Goal: Transaction & Acquisition: Purchase product/service

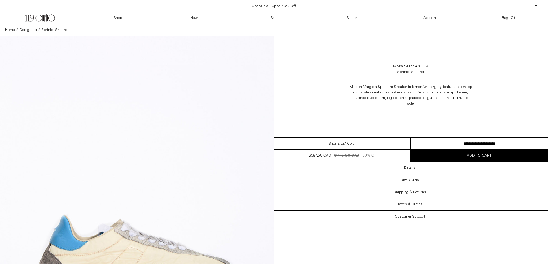
click at [383, 146] on div "Shoe size / Color" at bounding box center [342, 144] width 137 height 12
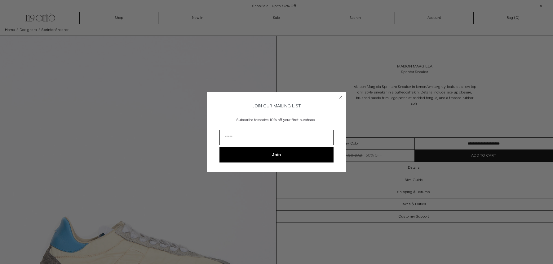
click at [375, 142] on div "Close dialog JOIN OUR MAILING LIST Subscribe to receive 10% off your first purc…" at bounding box center [276, 132] width 553 height 264
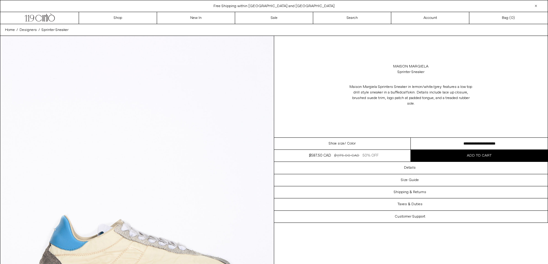
click at [435, 133] on div "Maison Margiela Sprinter Sneaker Maison Margiela Sprinters Sneaker in lemon/whi…" at bounding box center [411, 87] width 274 height 102
click at [437, 143] on select "**********" at bounding box center [479, 144] width 137 height 12
click at [441, 85] on span "Maison Margiela Sprinters Sneaker in lemon/white/grey features a low top drill …" at bounding box center [411, 90] width 123 height 11
click at [441, 86] on span "Maison Margiela Sprinters Sneaker in lemon/white/grey features a low top drill …" at bounding box center [411, 90] width 123 height 11
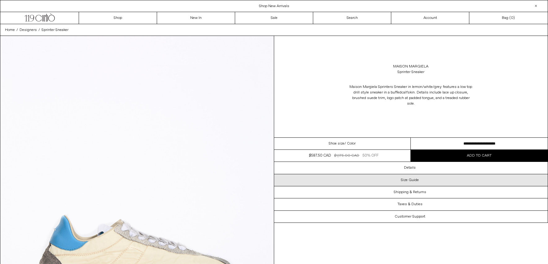
click at [423, 177] on div "Size Guide" at bounding box center [411, 180] width 274 height 12
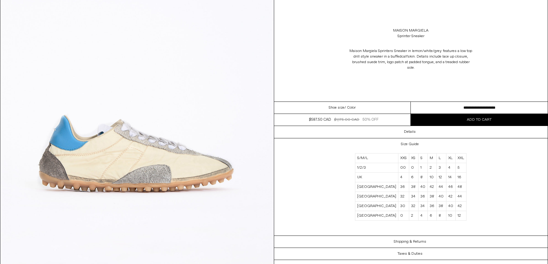
scroll to position [100, 0]
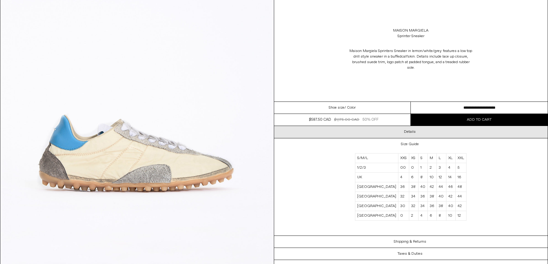
click at [384, 127] on div "Details" at bounding box center [411, 132] width 274 height 12
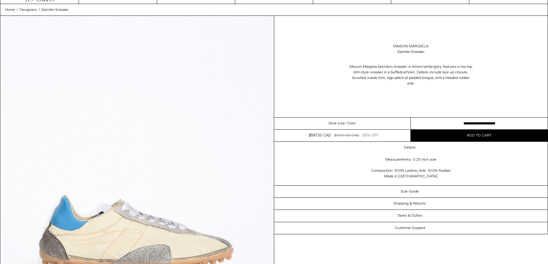
scroll to position [0, 0]
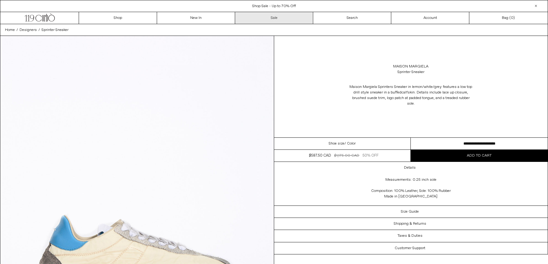
click at [276, 15] on link "Sale" at bounding box center [274, 18] width 78 height 12
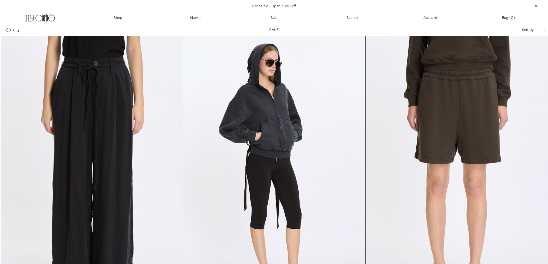
click at [14, 27] on div "Filter Designer .cls-1{fill:#231f20} Ann Demeulemeester Balenciaga Doffer Boys" at bounding box center [274, 30] width 548 height 12
click at [15, 30] on span "Filter" at bounding box center [16, 30] width 8 height 4
click at [0, 0] on select "**********" at bounding box center [0, 0] width 0 height 0
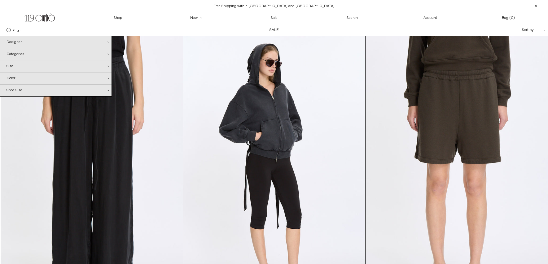
click at [69, 52] on div "Categories .cls-1{fill:#231f20}" at bounding box center [55, 54] width 111 height 12
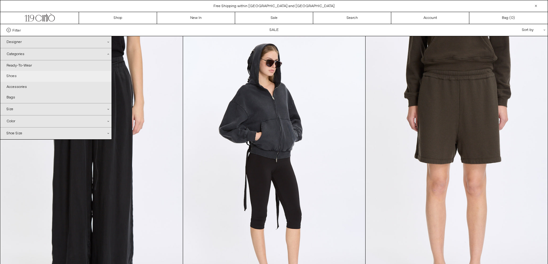
click at [19, 77] on link "Shoes" at bounding box center [55, 76] width 111 height 11
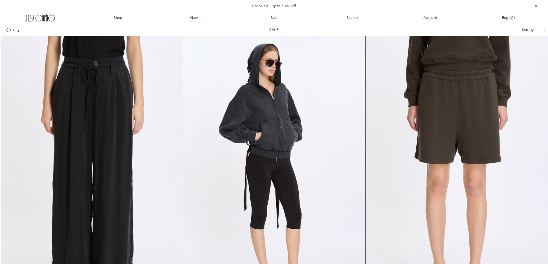
click at [21, 29] on div "Filter Designer .cls-1{fill:#231f20} Ann Demeulemeester Balenciaga Doffer Boys …" at bounding box center [12, 30] width 24 height 4
click at [20, 29] on span "Filter" at bounding box center [16, 30] width 8 height 4
click at [0, 0] on select "**********" at bounding box center [0, 0] width 0 height 0
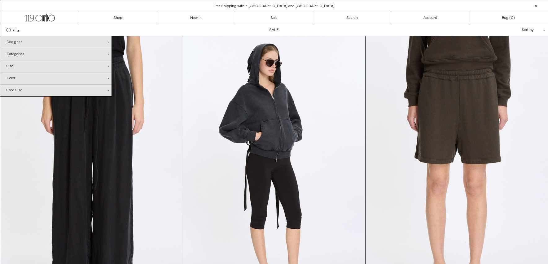
click at [28, 45] on div "Designer .cls-1{fill:#231f20}" at bounding box center [55, 42] width 111 height 12
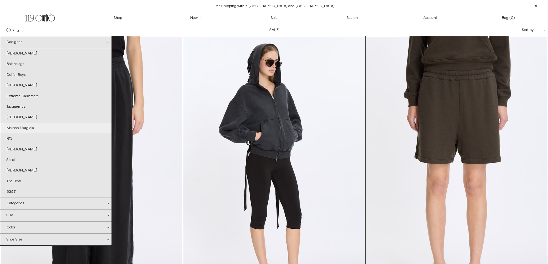
click at [29, 130] on link "Maison Margiela" at bounding box center [55, 128] width 111 height 11
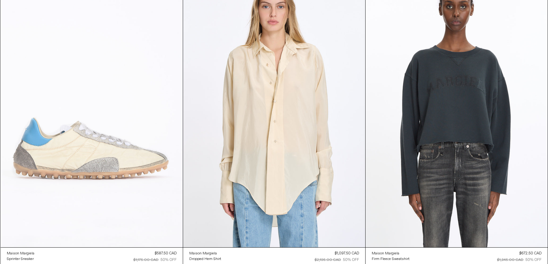
scroll to position [107, 0]
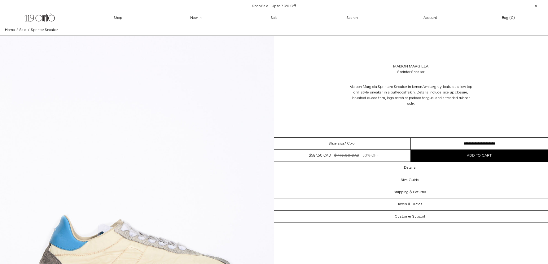
click at [452, 147] on select "**********" at bounding box center [479, 144] width 137 height 12
click at [461, 156] on button "Add to cart" at bounding box center [479, 156] width 137 height 12
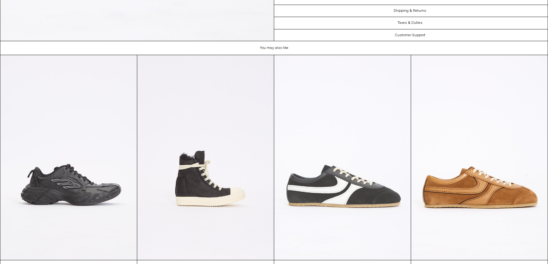
scroll to position [1769, 0]
